Goal: Information Seeking & Learning: Compare options

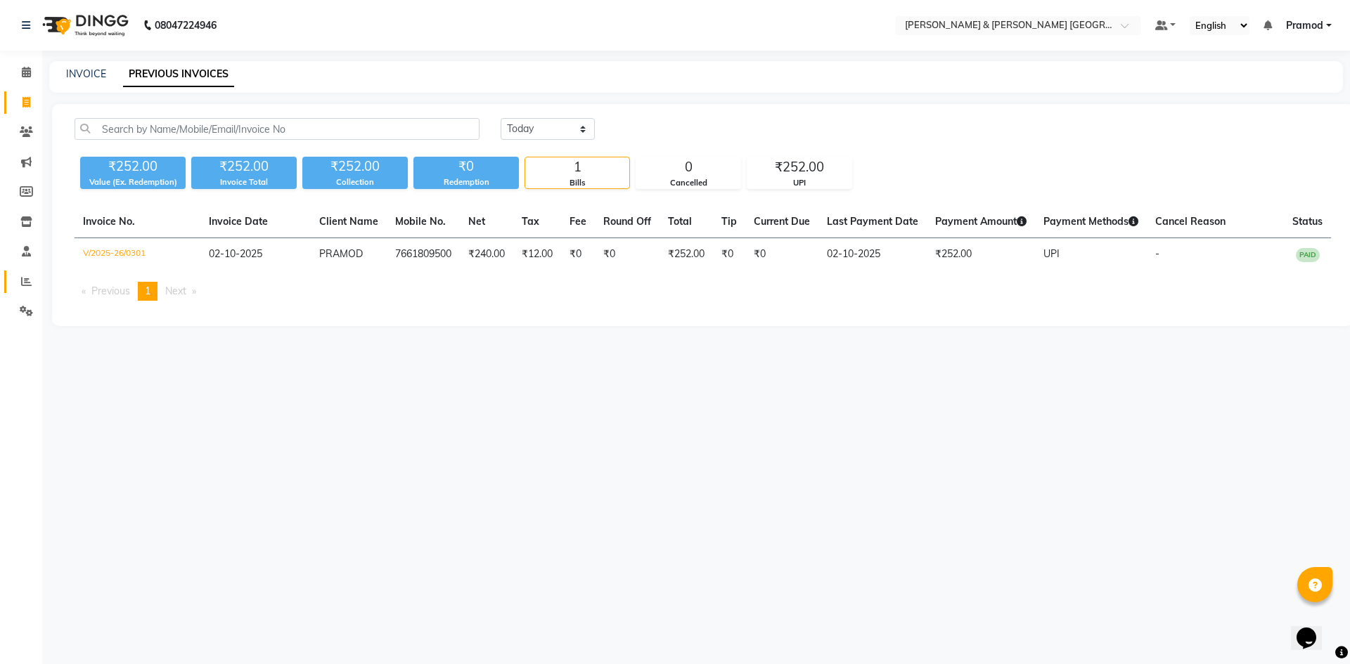
click at [12, 281] on link "Reports" at bounding box center [21, 282] width 34 height 23
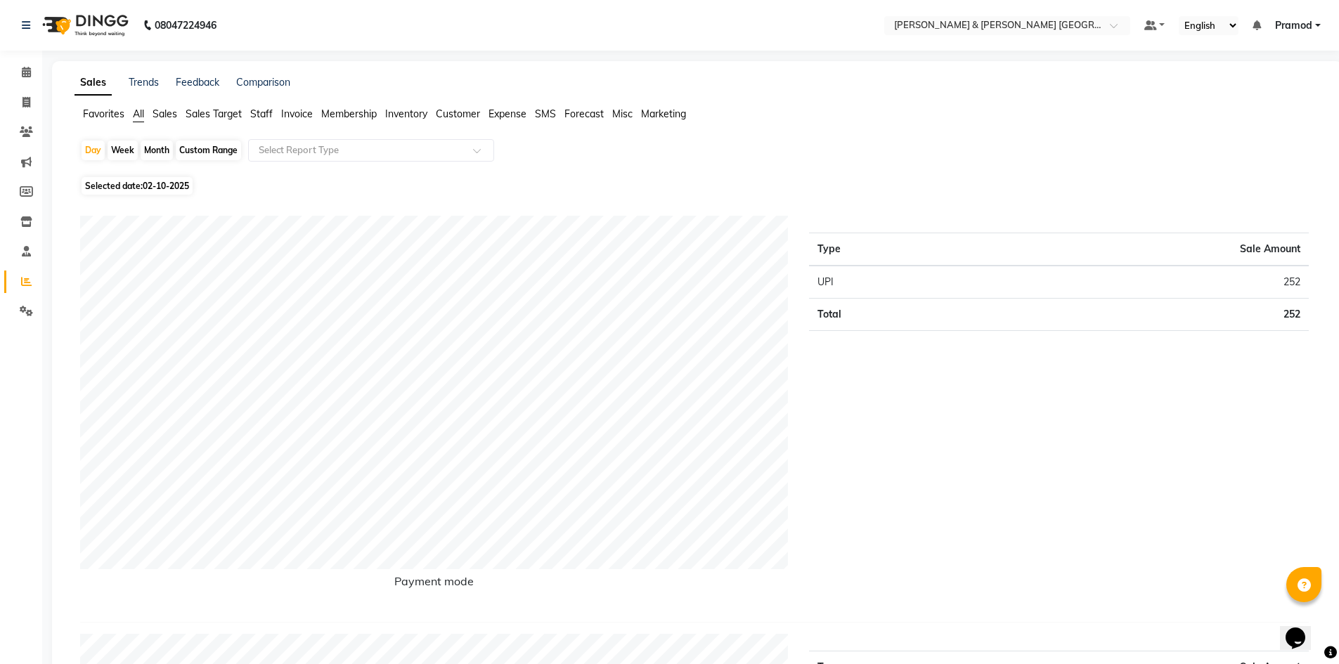
click at [266, 83] on link "Comparison" at bounding box center [263, 82] width 54 height 13
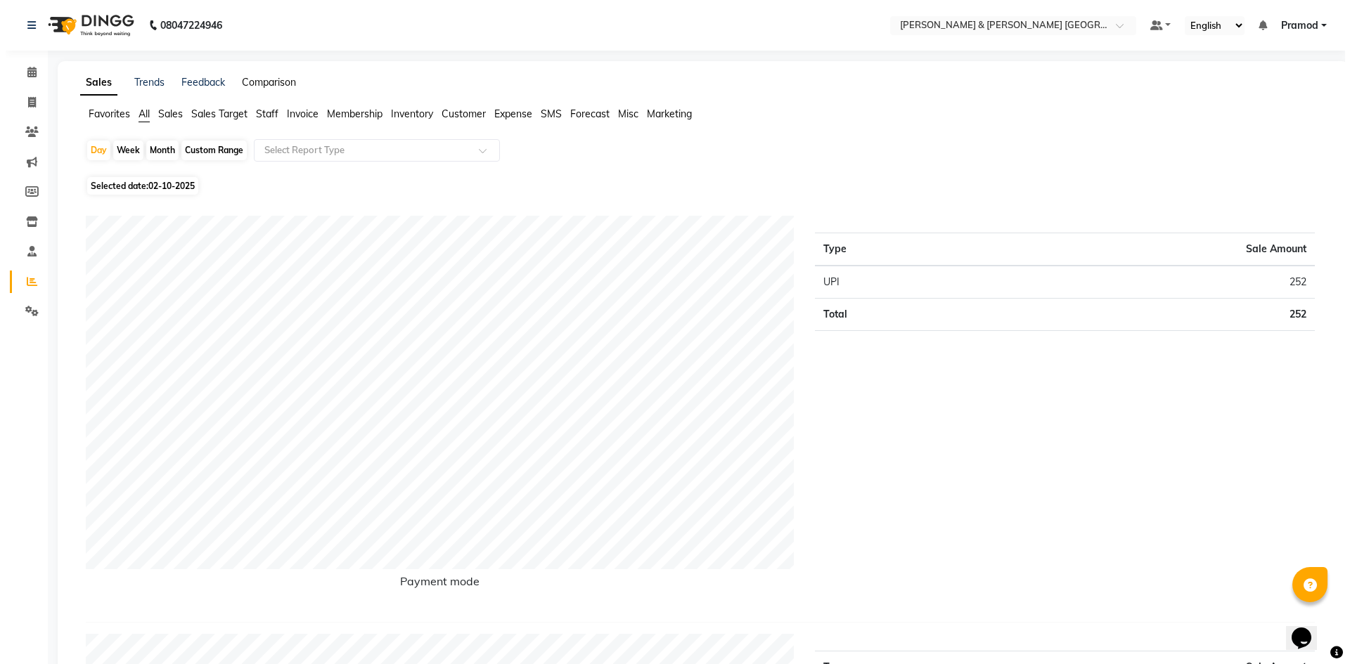
select select "single_date"
select select "single_date_dash"
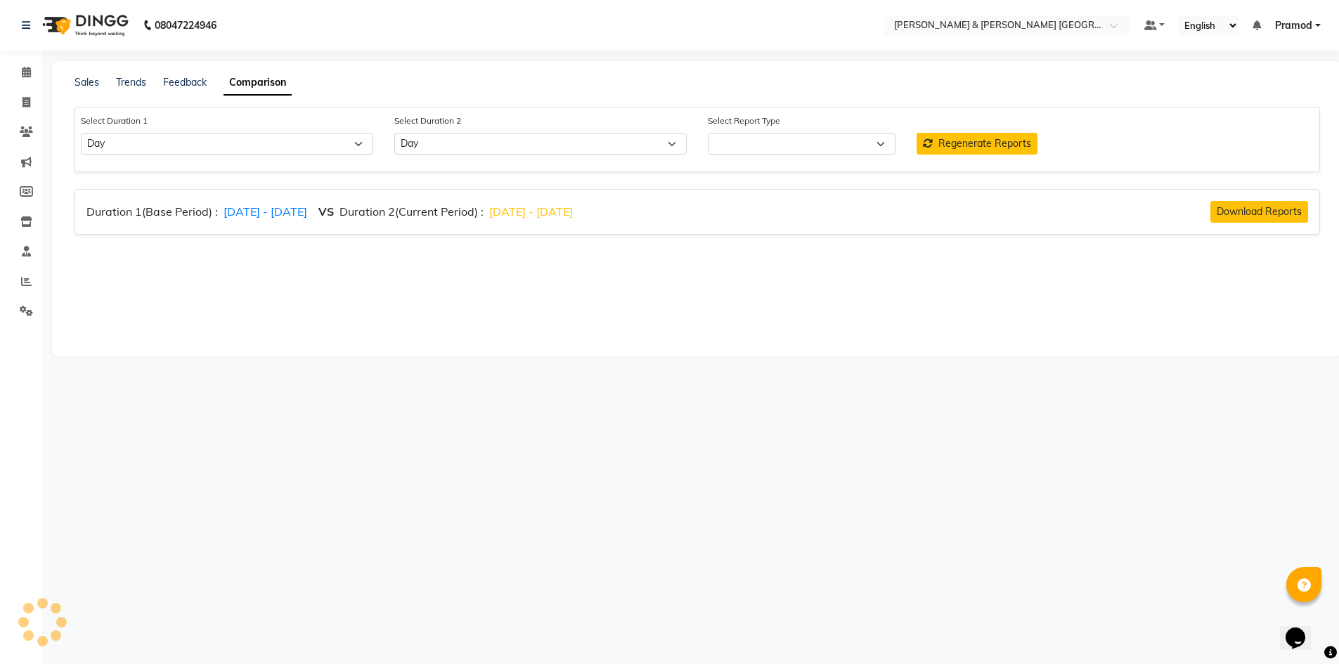
select select "comparison_report"
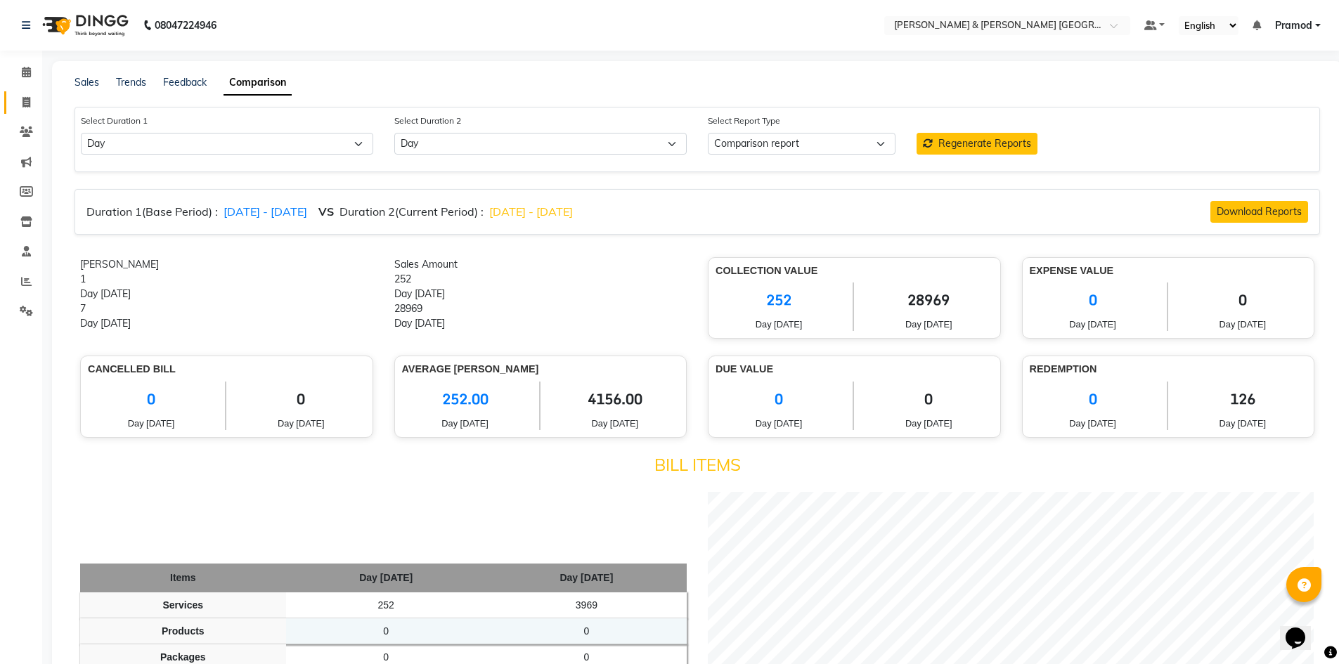
click at [28, 111] on link "Invoice" at bounding box center [21, 102] width 34 height 23
select select "8717"
select select "service"
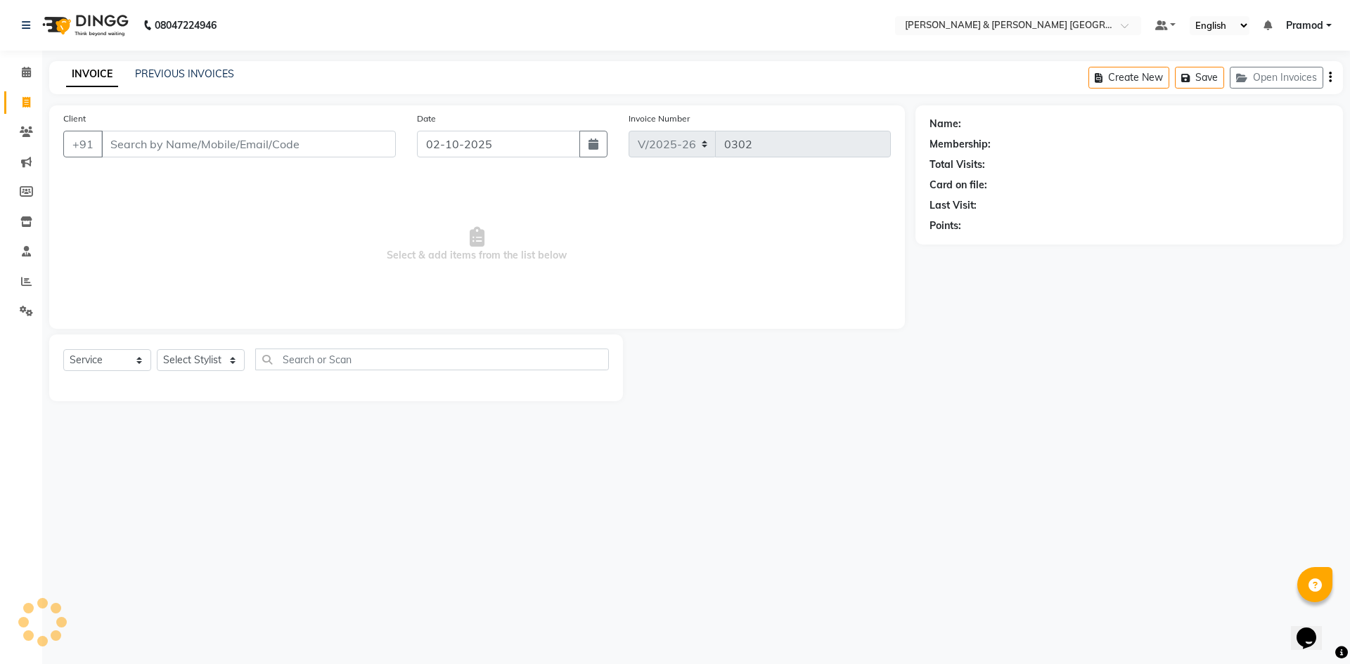
click at [186, 82] on div "INVOICE PREVIOUS INVOICES" at bounding box center [150, 75] width 202 height 16
click at [187, 77] on link "PREVIOUS INVOICES" at bounding box center [184, 73] width 99 height 13
